Goal: Task Accomplishment & Management: Use online tool/utility

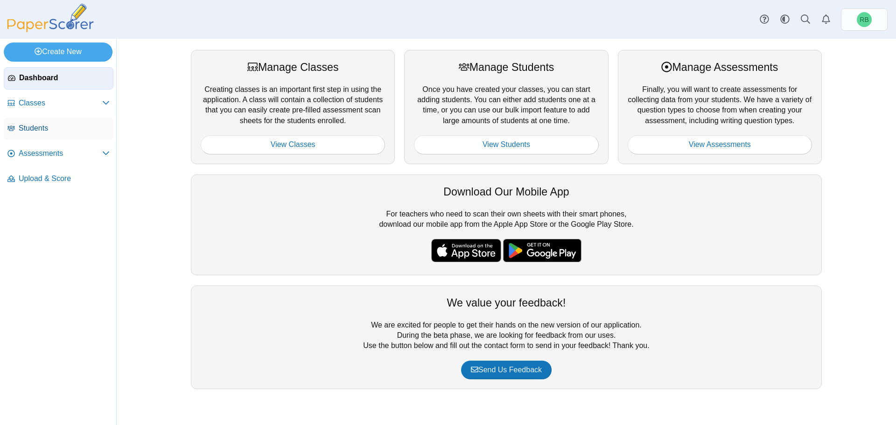
click at [63, 130] on span "Students" at bounding box center [64, 128] width 91 height 10
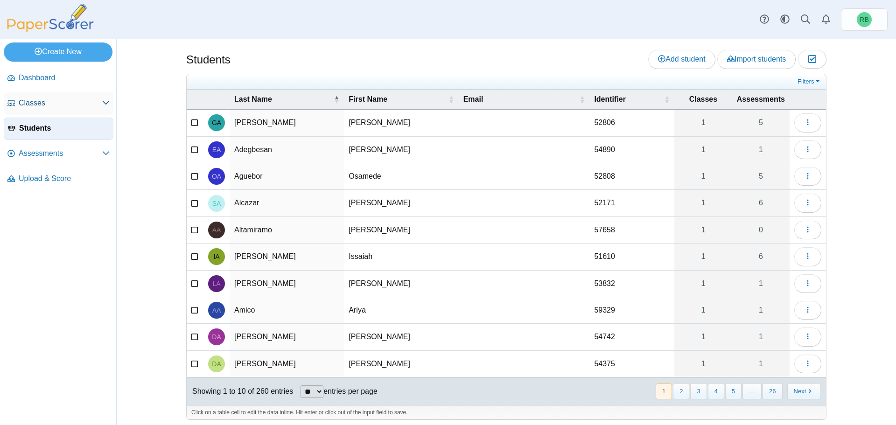
click at [62, 97] on link "Classes" at bounding box center [59, 103] width 110 height 22
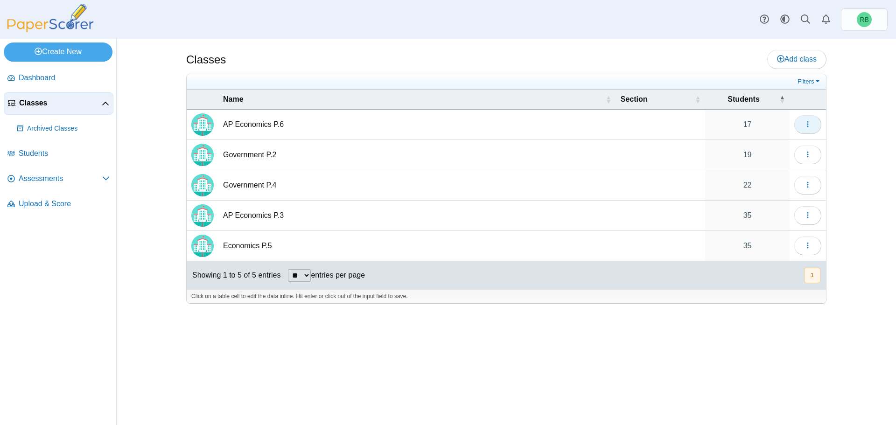
click at [808, 122] on use "button" at bounding box center [807, 124] width 1 height 6
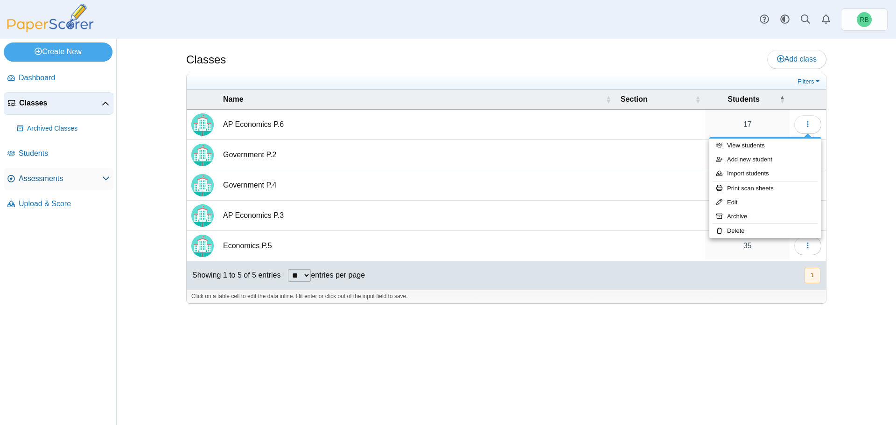
click at [51, 188] on link "Assessments" at bounding box center [59, 179] width 110 height 22
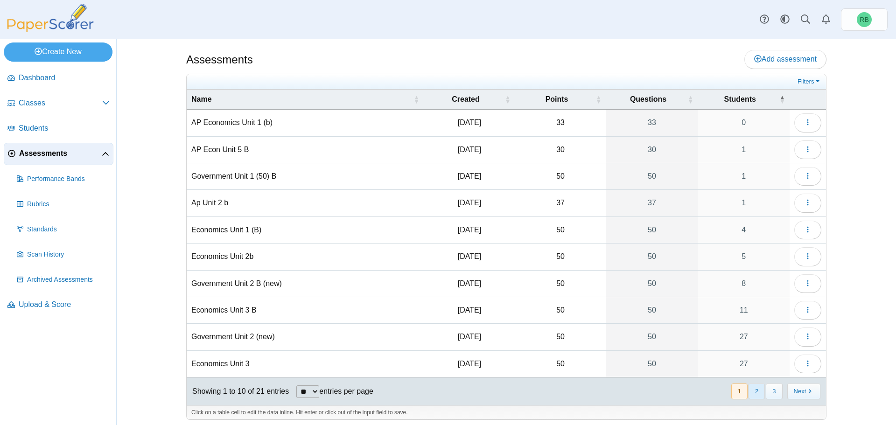
click at [751, 393] on button "2" at bounding box center [756, 391] width 16 height 15
click at [800, 334] on button "button" at bounding box center [807, 337] width 27 height 19
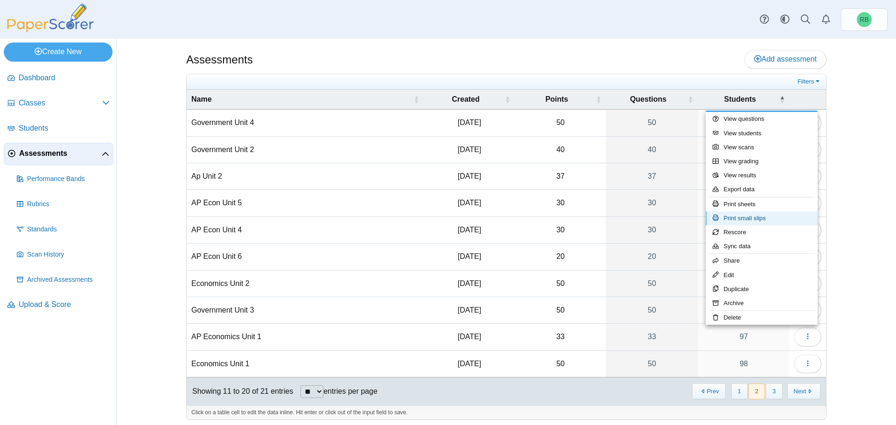
click at [759, 222] on link "Print small slips" at bounding box center [761, 218] width 112 height 14
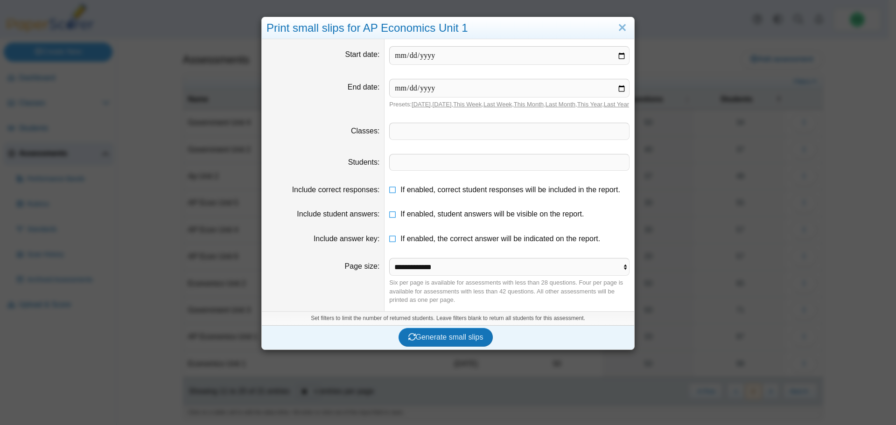
click at [451, 139] on span at bounding box center [509, 131] width 239 height 16
click at [433, 178] on dd "​" at bounding box center [509, 162] width 250 height 31
click at [431, 166] on span at bounding box center [509, 162] width 239 height 16
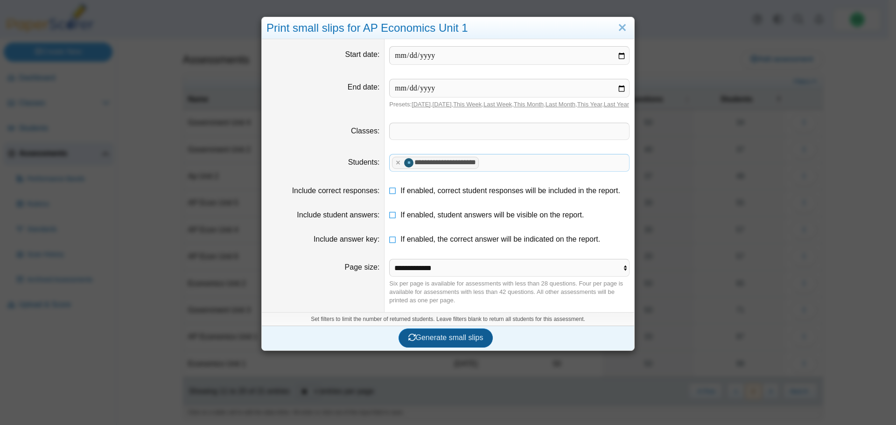
click at [434, 342] on span "Generate small slips" at bounding box center [445, 338] width 75 height 8
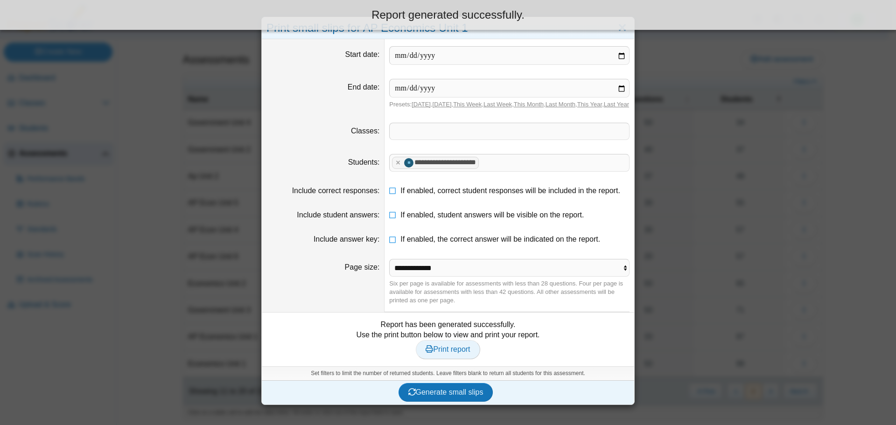
click at [464, 353] on span "Print report" at bounding box center [447, 349] width 44 height 8
